Goal: Information Seeking & Learning: Learn about a topic

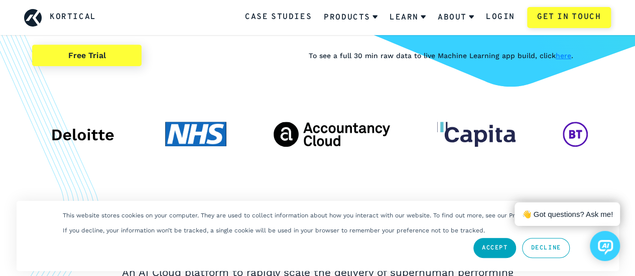
scroll to position [199, 0]
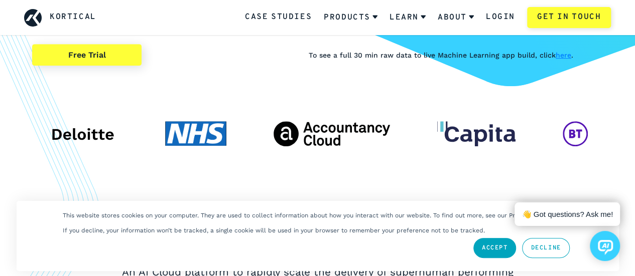
click at [481, 252] on link "Accept" at bounding box center [494, 248] width 43 height 20
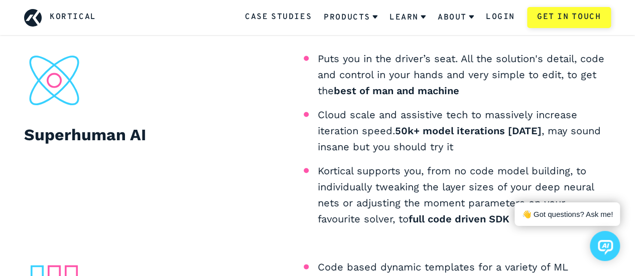
scroll to position [940, 0]
drag, startPoint x: 330, startPoint y: 151, endPoint x: 277, endPoint y: 137, distance: 54.9
click at [277, 137] on h2 "Superhuman AI" at bounding box center [171, 134] width 294 height 24
click at [359, 167] on li "Kortical supports you, from no code model building, to individually tweaking th…" at bounding box center [465, 194] width 294 height 64
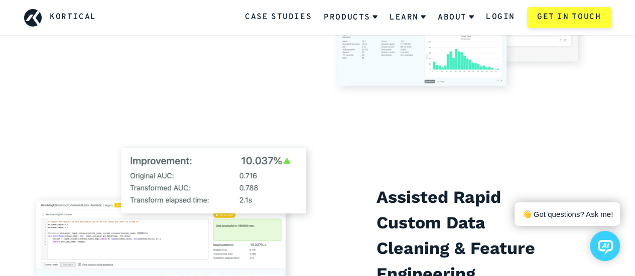
scroll to position [1869, 0]
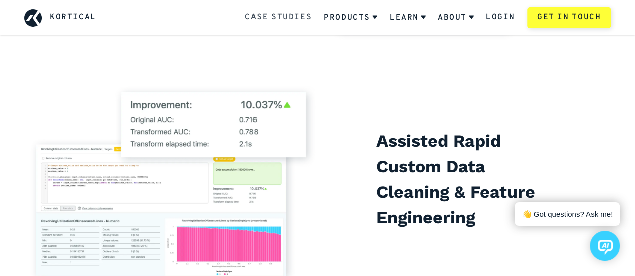
click at [272, 17] on link "Case Studies" at bounding box center [278, 17] width 67 height 13
